Goal: Transaction & Acquisition: Purchase product/service

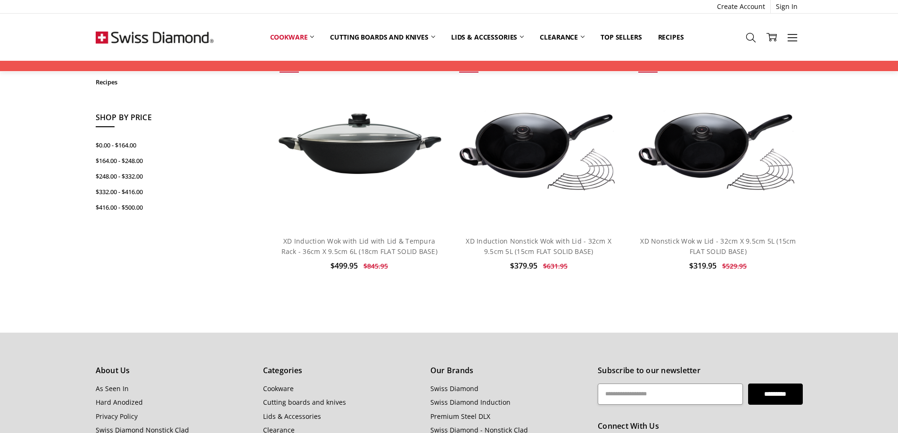
scroll to position [283, 0]
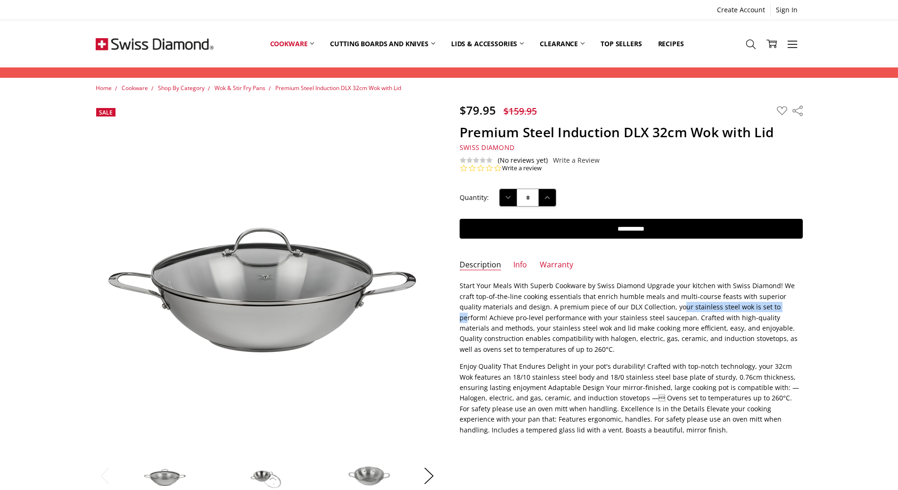
drag, startPoint x: 657, startPoint y: 304, endPoint x: 756, endPoint y: 308, distance: 98.6
click at [756, 308] on p "Start Your Meals With Superb Cookware by Swiss Diamond Upgrade your kitchen wit…" at bounding box center [631, 317] width 343 height 74
click at [790, 357] on div "Start Your Meals With Superb Cookware by Swiss Diamond Upgrade your kitchen wit…" at bounding box center [631, 357] width 343 height 154
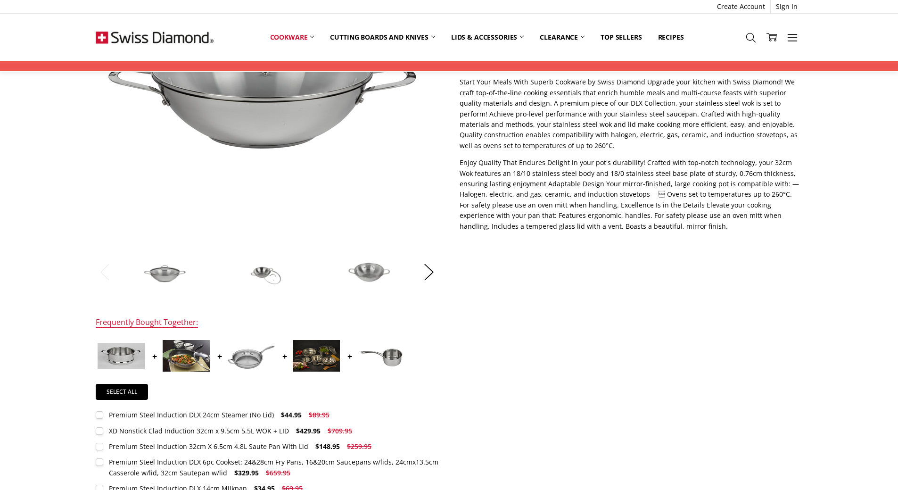
scroll to position [141, 0]
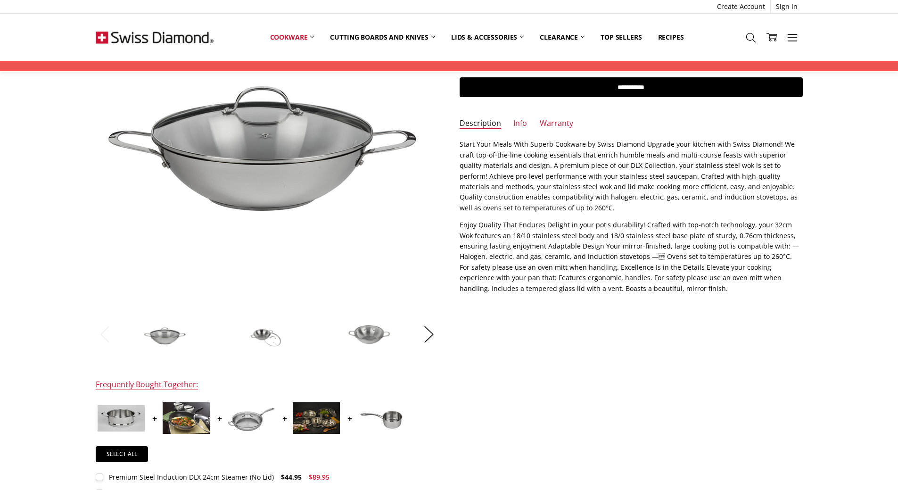
click at [168, 341] on img at bounding box center [165, 334] width 47 height 32
click at [264, 337] on img at bounding box center [267, 334] width 47 height 32
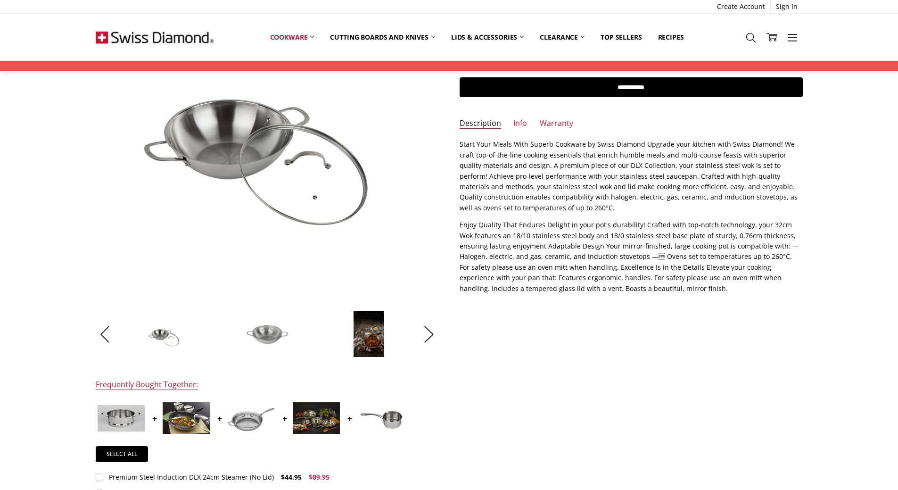
click at [268, 336] on img at bounding box center [267, 334] width 47 height 32
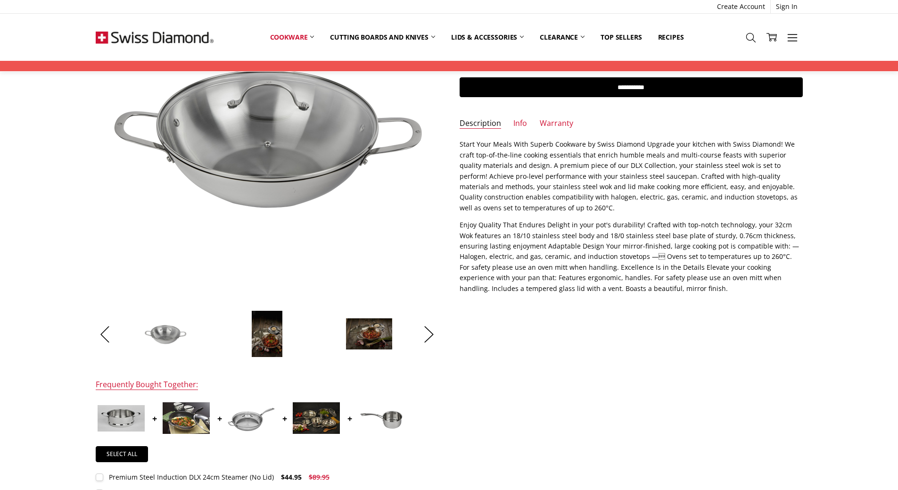
click at [268, 336] on img at bounding box center [267, 333] width 32 height 47
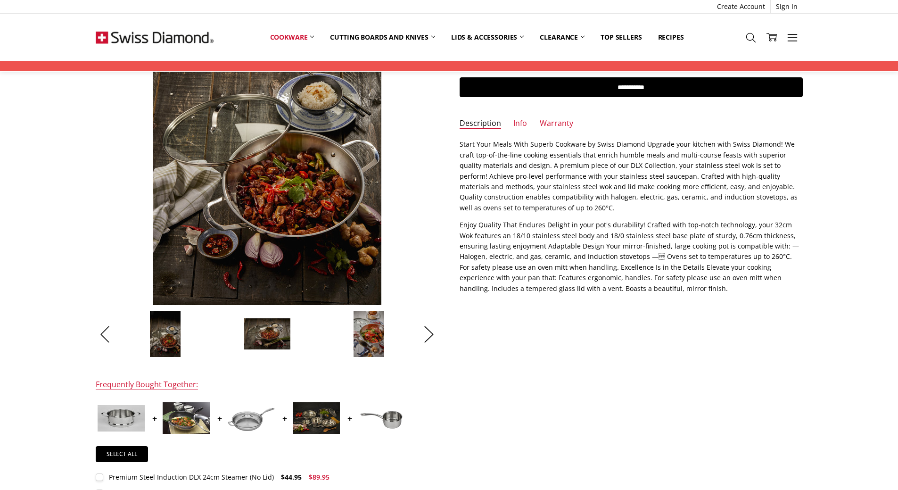
click at [268, 336] on img at bounding box center [267, 334] width 47 height 32
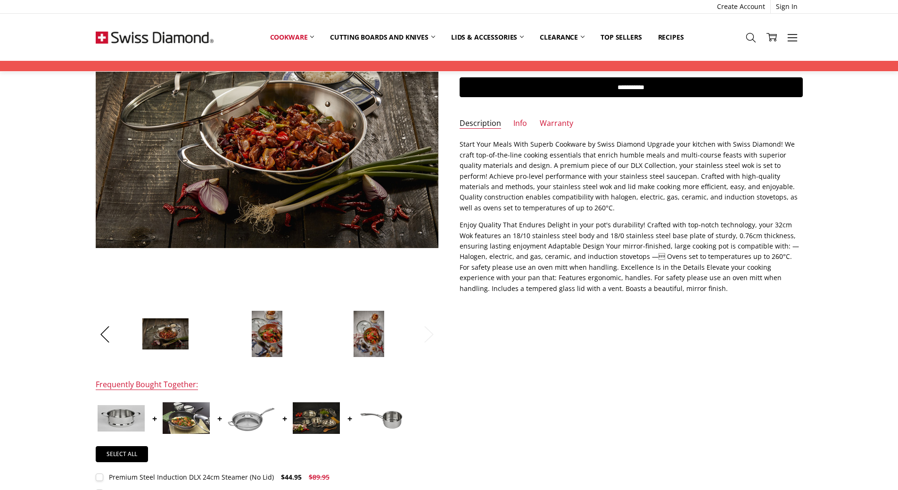
click at [268, 336] on img at bounding box center [267, 333] width 32 height 47
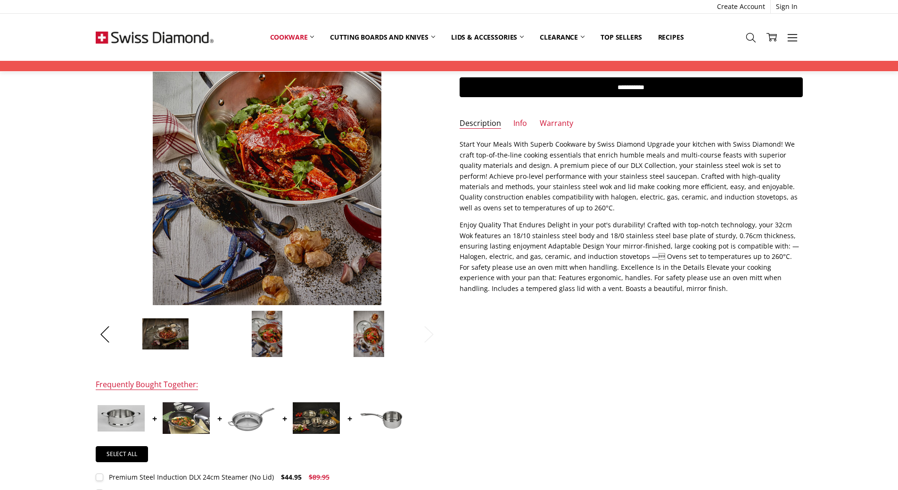
click at [357, 337] on img at bounding box center [369, 333] width 32 height 47
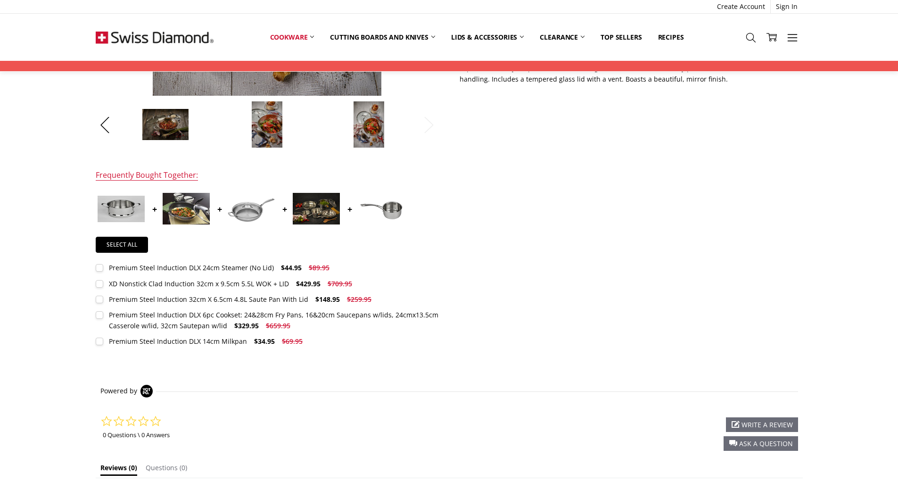
scroll to position [519, 0]
